Goal: Task Accomplishment & Management: Complete application form

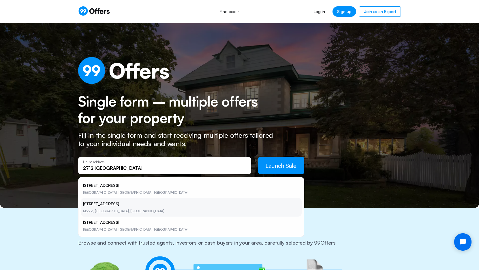
click at [93, 204] on li "[STREET_ADDRESS]" at bounding box center [191, 207] width 221 height 18
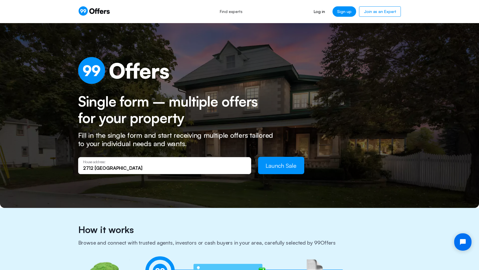
type input "[STREET_ADDRESS]"
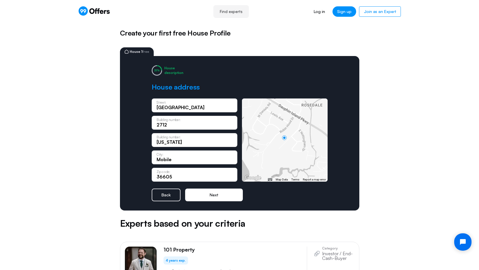
click at [220, 197] on button "Next" at bounding box center [214, 194] width 58 height 13
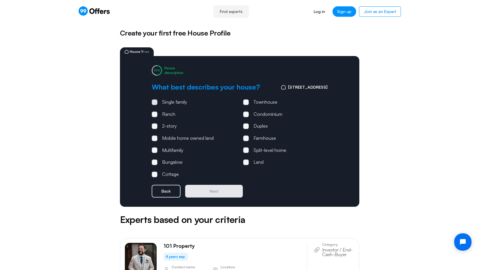
click at [155, 101] on span at bounding box center [155, 102] width 2 height 2
click at [0, 0] on input "Single family" at bounding box center [0, 0] width 0 height 0
click at [212, 194] on button "Next" at bounding box center [214, 191] width 58 height 13
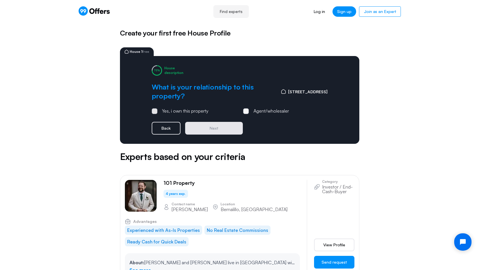
click at [158, 109] on label "Yes, i own this property" at bounding box center [180, 111] width 57 height 8
click at [0, 0] on input "Yes, i own this property" at bounding box center [0, 0] width 0 height 0
click at [210, 128] on button "Next" at bounding box center [214, 128] width 58 height 13
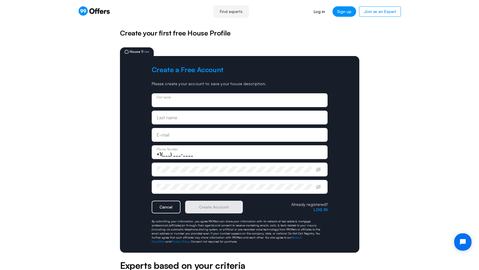
click at [195, 102] on input "text" at bounding box center [240, 102] width 166 height 6
type input "[PERSON_NAME]"
type input "Isbrucker"
type input "[EMAIL_ADDRESS][DOMAIN_NAME]"
click at [164, 153] on input "+1(___) ___-____" at bounding box center [240, 154] width 166 height 6
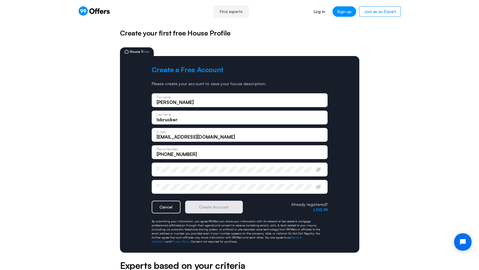
type input "[PHONE_NUMBER]"
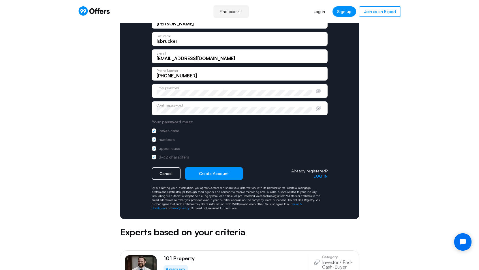
scroll to position [87, 0]
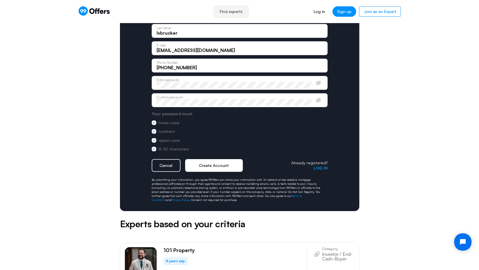
click at [221, 166] on button "Create Account" at bounding box center [214, 165] width 58 height 13
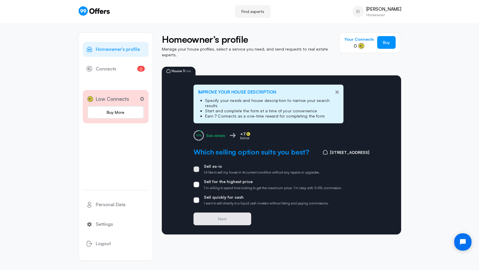
click at [199, 164] on label "Sell as-is I’d like to sell my house in its current condition without any repai…" at bounding box center [257, 169] width 126 height 11
click at [0, 0] on input "Sell as-is I’d like to sell my house in its current condition without any repai…" at bounding box center [0, 0] width 0 height 0
click at [198, 197] on span at bounding box center [197, 200] width 6 height 6
click at [0, 0] on input "Sell quickly for cash I want to sell directly to a liquid cash investor without…" at bounding box center [0, 0] width 0 height 0
click at [215, 214] on button "Next" at bounding box center [223, 218] width 58 height 13
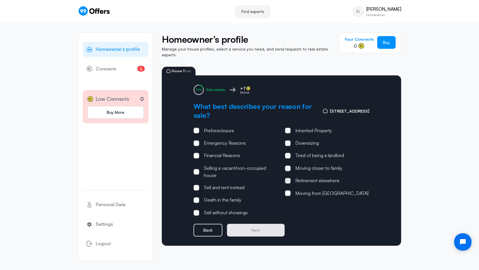
click at [289, 178] on span at bounding box center [288, 181] width 6 height 6
click at [0, 0] on input "Retirement elsewhere" at bounding box center [0, 0] width 0 height 0
click at [265, 227] on button "Next" at bounding box center [256, 230] width 58 height 13
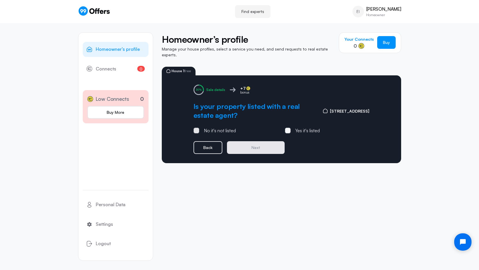
click at [195, 128] on span at bounding box center [197, 131] width 6 height 6
click at [0, 0] on input "No it's not listed" at bounding box center [0, 0] width 0 height 0
click at [247, 141] on button "Next" at bounding box center [256, 147] width 58 height 13
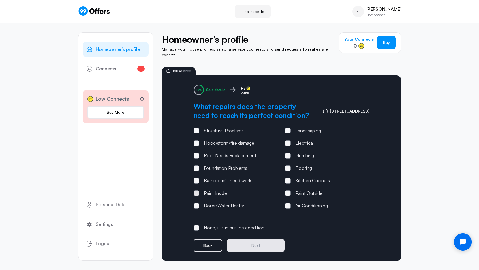
click at [199, 190] on span at bounding box center [197, 193] width 6 height 6
click at [0, 0] on input "Paint Inside" at bounding box center [0, 0] width 0 height 0
click at [248, 242] on button "Next" at bounding box center [256, 245] width 58 height 13
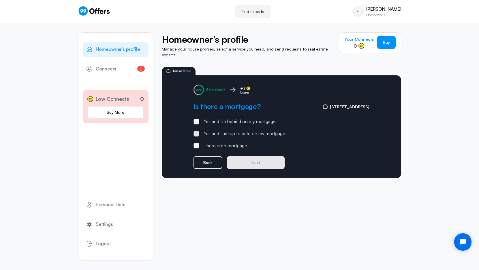
click at [198, 131] on span at bounding box center [197, 134] width 6 height 6
click at [0, 0] on input "Yes and I am up to date on my mortgage" at bounding box center [0, 0] width 0 height 0
click at [251, 160] on button "Next" at bounding box center [256, 162] width 58 height 13
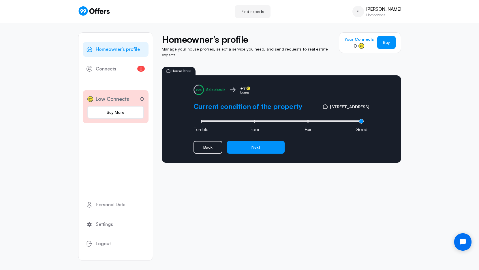
type input "3"
click at [362, 120] on input "range" at bounding box center [281, 121] width 164 height 2
click at [258, 144] on button "Next" at bounding box center [256, 147] width 58 height 13
click at [255, 120] on input "range" at bounding box center [281, 121] width 164 height 2
click at [227, 120] on input "range" at bounding box center [281, 121] width 164 height 2
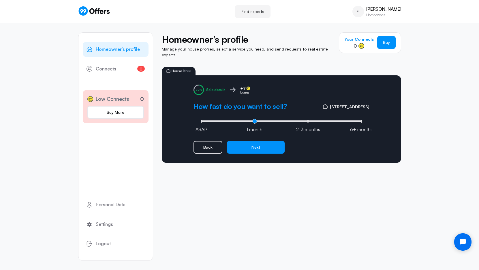
type input "1"
click at [255, 120] on input "range" at bounding box center [281, 121] width 164 height 2
click at [257, 142] on button "Next" at bounding box center [256, 147] width 58 height 13
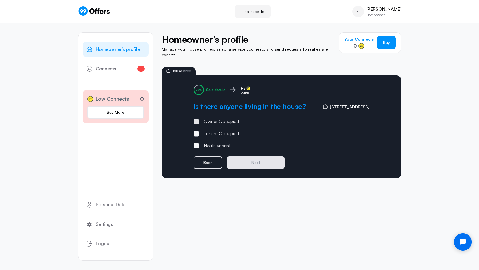
click at [218, 118] on div "Owner Occupied" at bounding box center [221, 122] width 35 height 8
click at [0, 0] on input "Owner Occupied" at bounding box center [0, 0] width 0 height 0
click at [252, 158] on button "Next" at bounding box center [256, 162] width 58 height 13
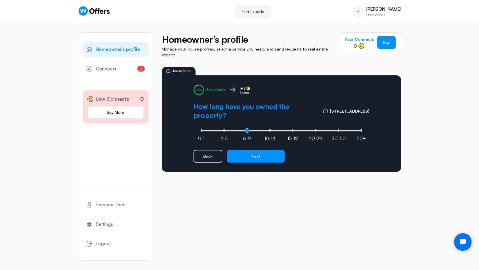
type input "2"
click at [246, 130] on input "range" at bounding box center [281, 131] width 164 height 2
click at [250, 152] on button "Next" at bounding box center [256, 156] width 58 height 13
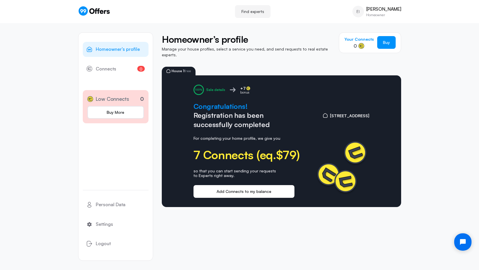
click at [250, 188] on button "Add Connects to my balance" at bounding box center [244, 191] width 101 height 13
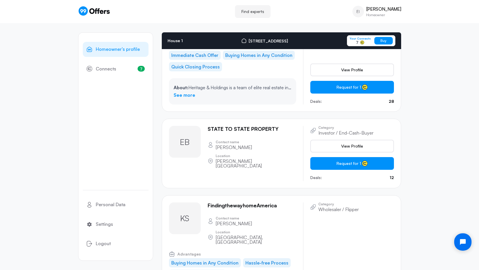
scroll to position [257, 0]
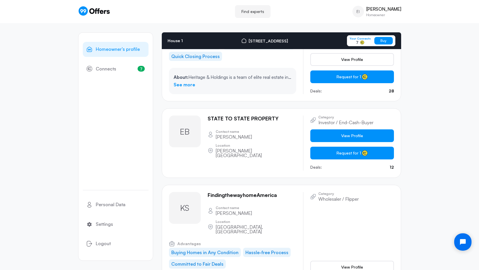
click at [356, 133] on span "View Profile" at bounding box center [352, 136] width 22 height 6
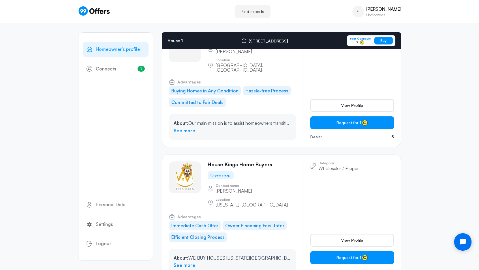
scroll to position [517, 0]
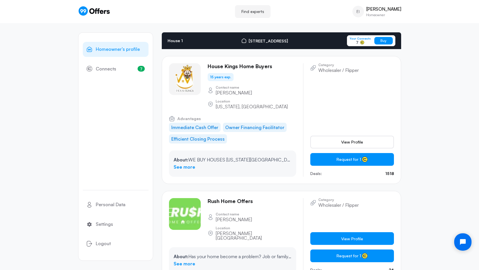
click at [353, 236] on span "View Profile" at bounding box center [352, 239] width 22 height 6
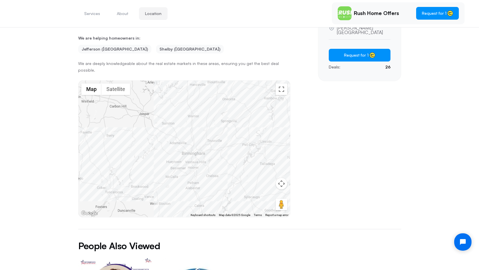
scroll to position [29, 0]
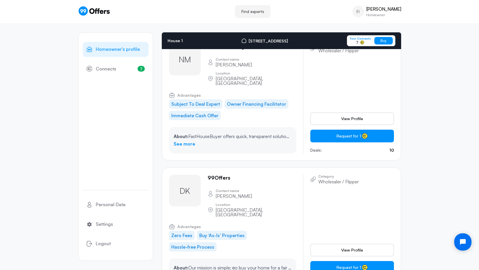
scroll to position [2104, 0]
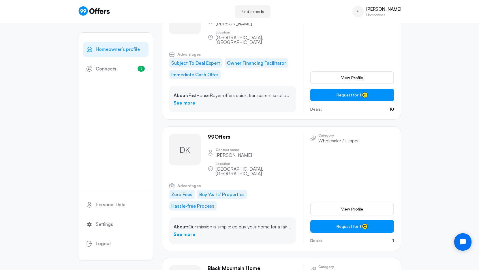
scroll to position [0, 0]
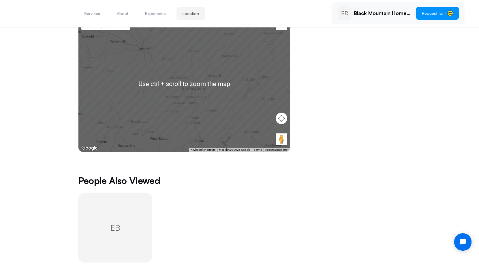
scroll to position [203, 0]
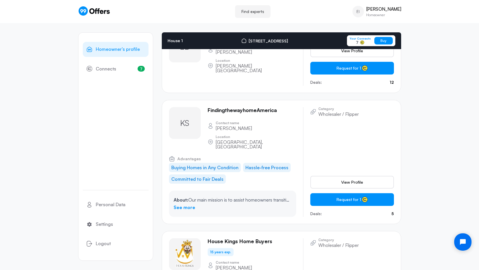
scroll to position [343, 0]
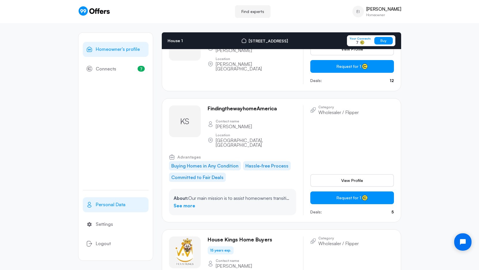
click at [119, 203] on span "Personal Data" at bounding box center [111, 205] width 30 height 8
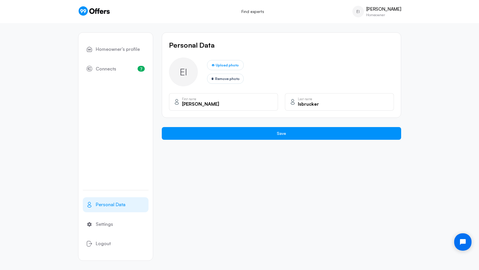
scroll to position [6, 0]
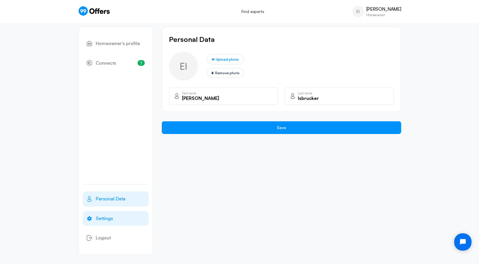
click at [108, 218] on span "Settings" at bounding box center [104, 219] width 17 height 8
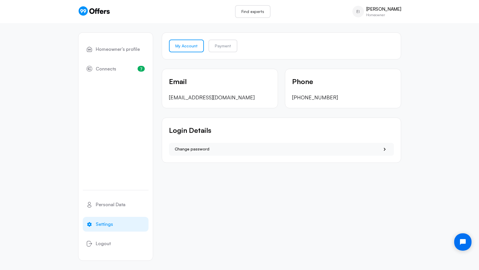
click at [262, 12] on link "Find experts" at bounding box center [252, 11] width 35 height 13
